Goal: Task Accomplishment & Management: Use online tool/utility

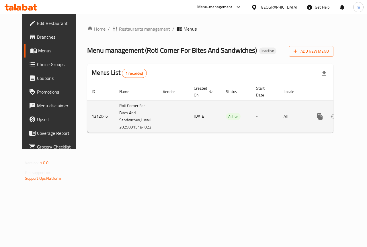
click at [357, 116] on icon "enhanced table" at bounding box center [360, 116] width 7 height 7
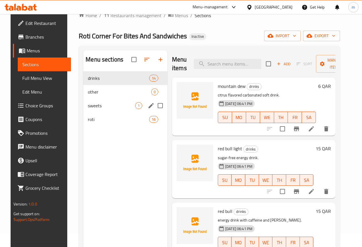
scroll to position [29, 0]
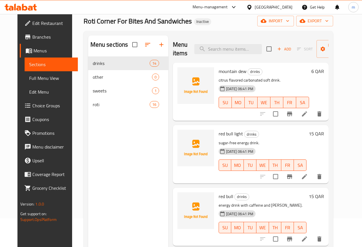
click at [45, 63] on span "Sections" at bounding box center [51, 64] width 44 height 7
click at [36, 52] on span "Menus" at bounding box center [54, 50] width 40 height 7
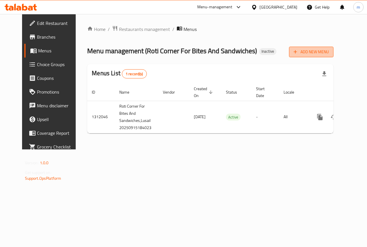
click at [328, 53] on span "Add New Menu" at bounding box center [310, 51] width 35 height 7
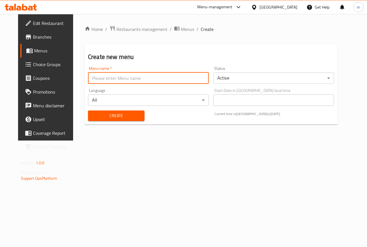
click at [194, 77] on input "text" at bounding box center [148, 77] width 121 height 11
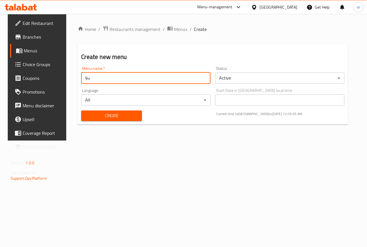
type input "9"
type input "[DATE]"
click at [113, 113] on span "Create" at bounding box center [111, 115] width 51 height 7
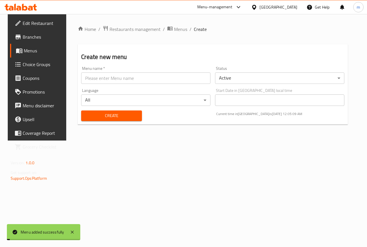
click at [51, 52] on span "Menus" at bounding box center [44, 50] width 41 height 7
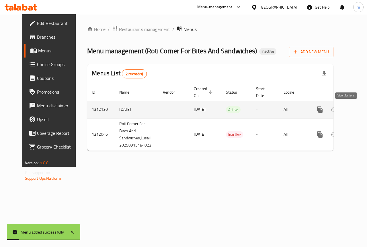
click at [358, 111] on icon "enhanced table" at bounding box center [360, 109] width 5 height 5
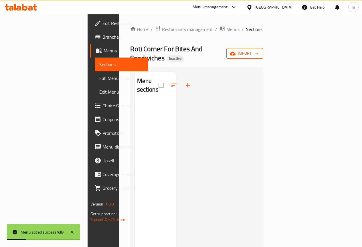
click at [259, 50] on span "import" at bounding box center [244, 53] width 27 height 7
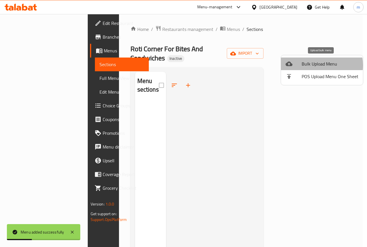
click at [314, 65] on span "Bulk Upload Menu" at bounding box center [329, 63] width 57 height 7
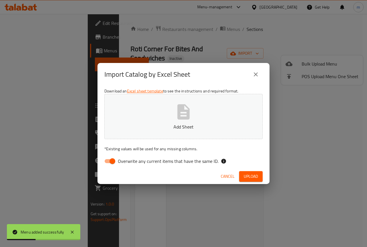
click at [180, 103] on icon "button" at bounding box center [183, 112] width 18 height 18
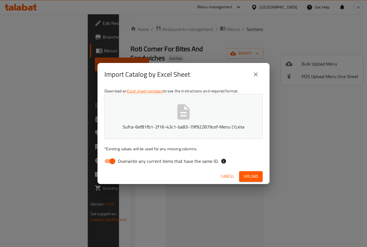
click at [107, 161] on input "Overwrite any current items that have the same ID." at bounding box center [112, 161] width 33 height 11
checkbox input "false"
click at [253, 174] on span "Upload" at bounding box center [250, 176] width 14 height 7
click at [251, 173] on span "Upload" at bounding box center [250, 176] width 14 height 7
click at [187, 111] on icon "button" at bounding box center [183, 111] width 12 height 15
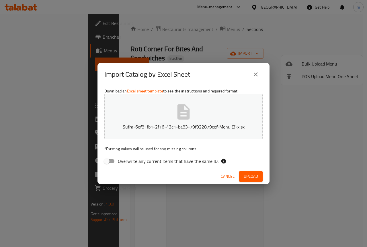
click at [255, 174] on span "Upload" at bounding box center [250, 176] width 14 height 7
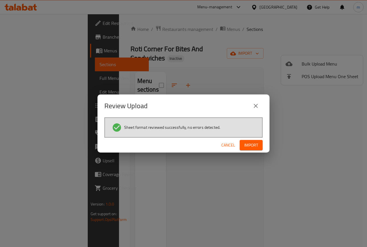
click at [252, 142] on span "Import" at bounding box center [251, 145] width 14 height 7
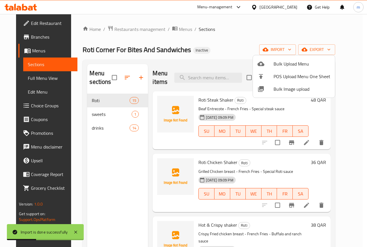
click at [300, 46] on div at bounding box center [183, 123] width 367 height 247
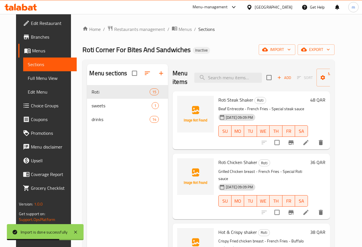
click at [45, 80] on span "Full Menu View" at bounding box center [50, 78] width 44 height 7
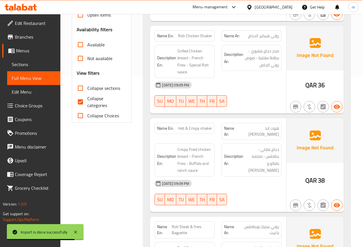
scroll to position [172, 0]
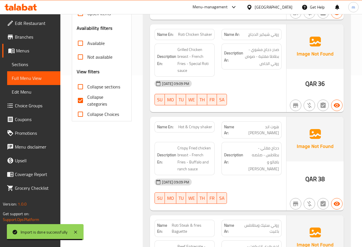
click at [89, 103] on span "Collapse categories" at bounding box center [104, 101] width 35 height 14
click at [87, 103] on input "Collapse categories" at bounding box center [81, 101] width 14 height 14
checkbox input "false"
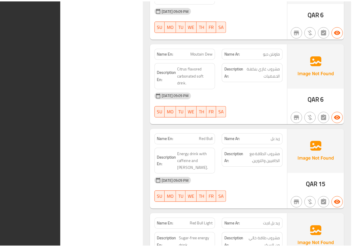
scroll to position [2552, 0]
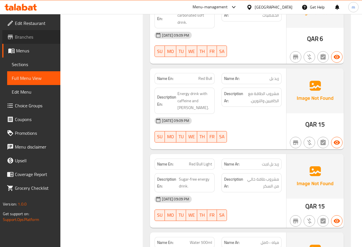
click at [22, 32] on link "Branches" at bounding box center [31, 37] width 58 height 14
